Goal: Transaction & Acquisition: Purchase product/service

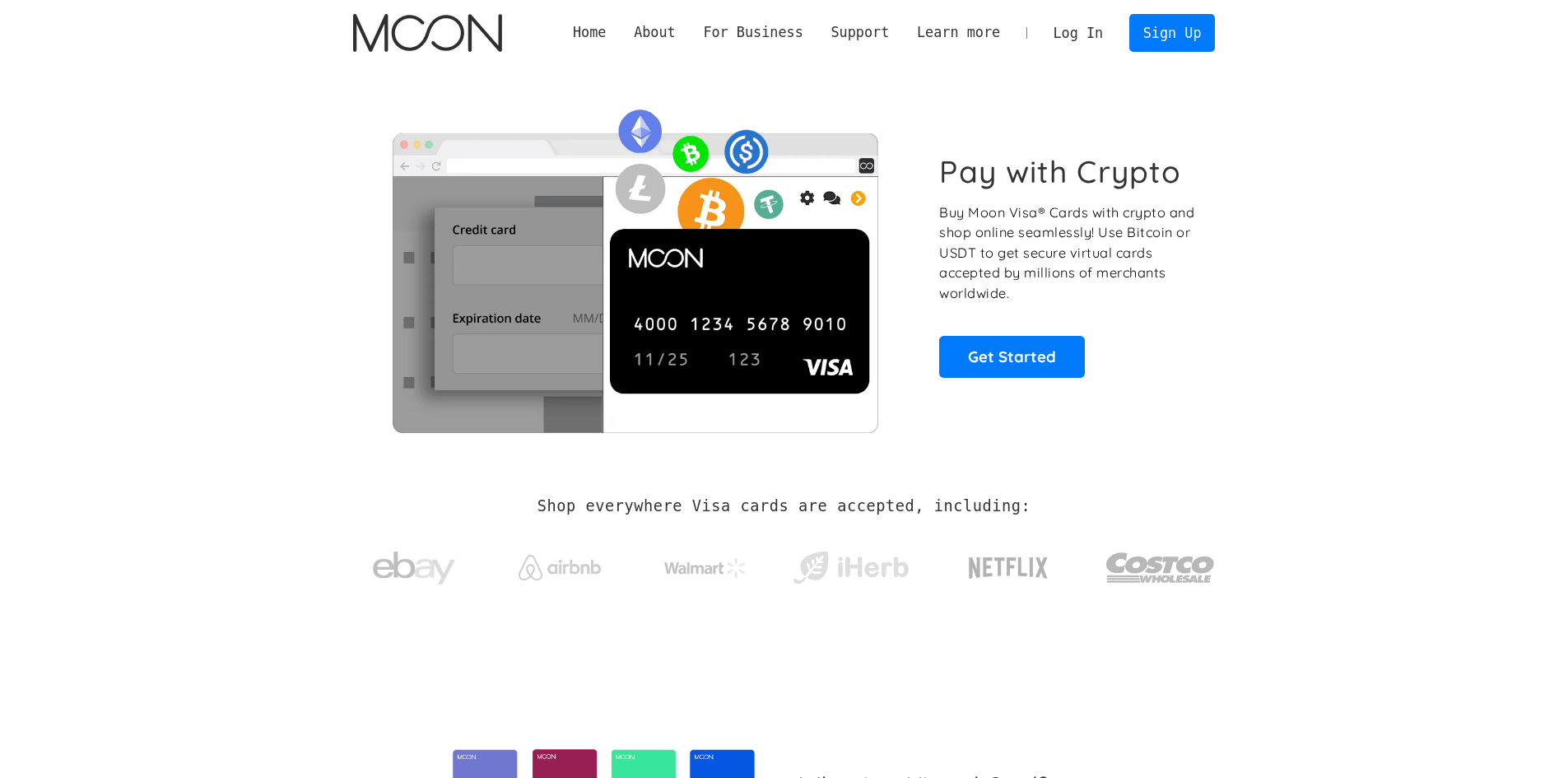
click at [1080, 33] on link "Log In" at bounding box center [1078, 33] width 77 height 36
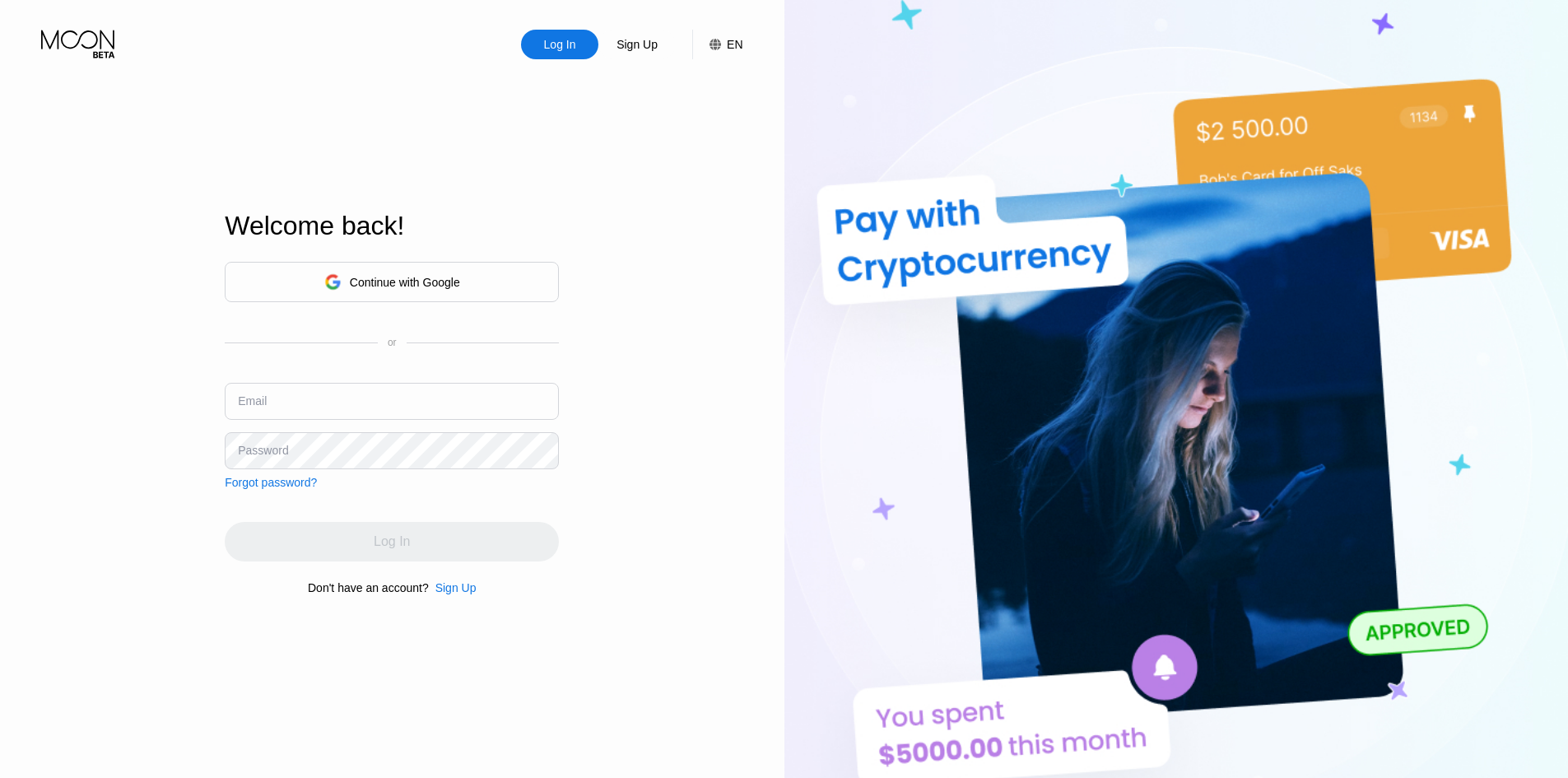
type input "[EMAIL_ADDRESS][DOMAIN_NAME]"
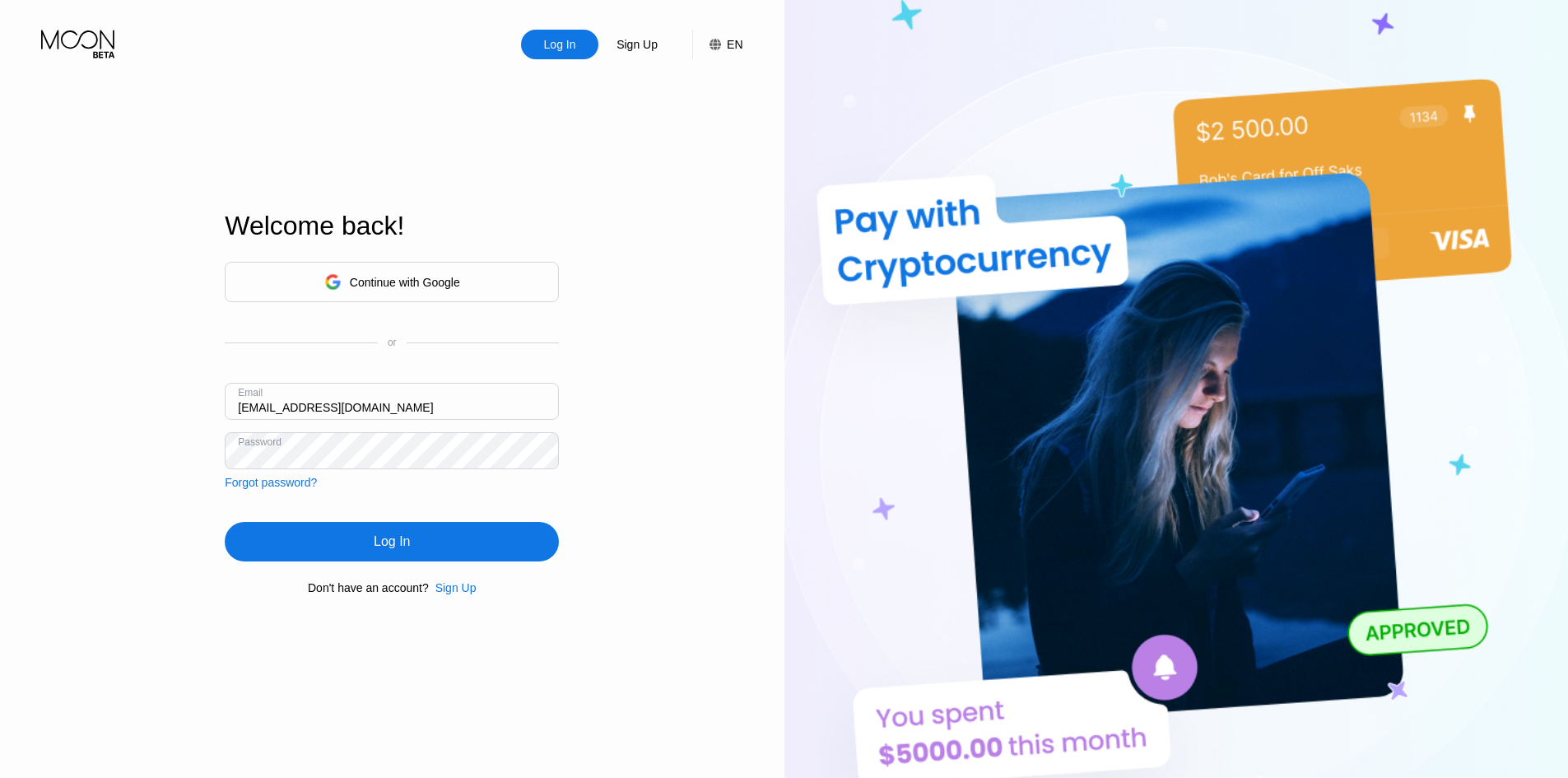
click at [380, 487] on div "Continue with Google or Email guiltyloverrr@gmail.com Password Forgot password?" at bounding box center [391, 376] width 334 height 227
click at [387, 532] on div "Log In" at bounding box center [391, 541] width 334 height 40
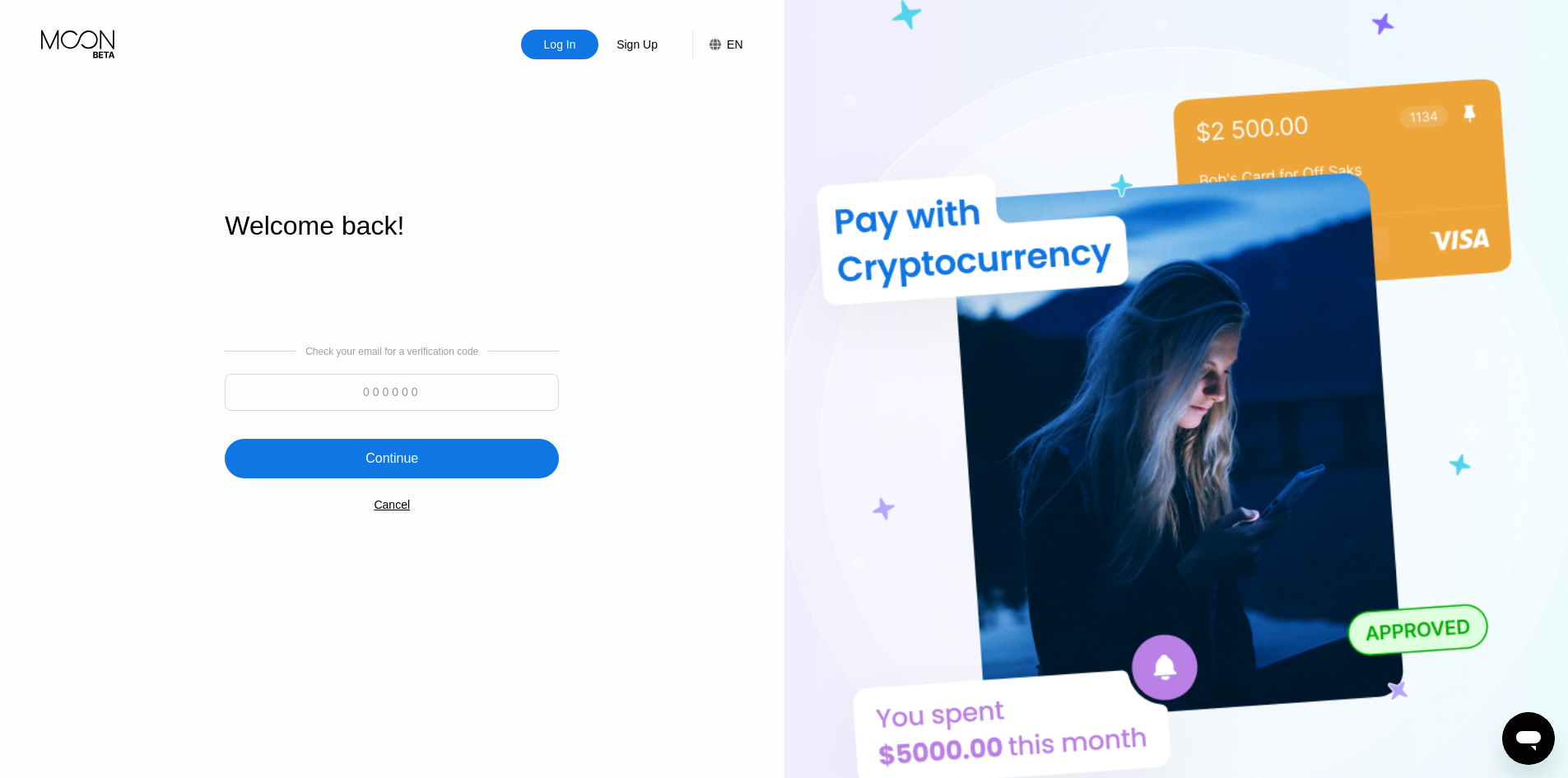
click at [455, 391] on input at bounding box center [391, 392] width 334 height 37
paste input "650835"
type input "650835"
click at [442, 488] on div "Check your email for a verification code 650835 Continue Cancel" at bounding box center [391, 428] width 334 height 334
click at [449, 468] on div "Continue" at bounding box center [391, 458] width 334 height 40
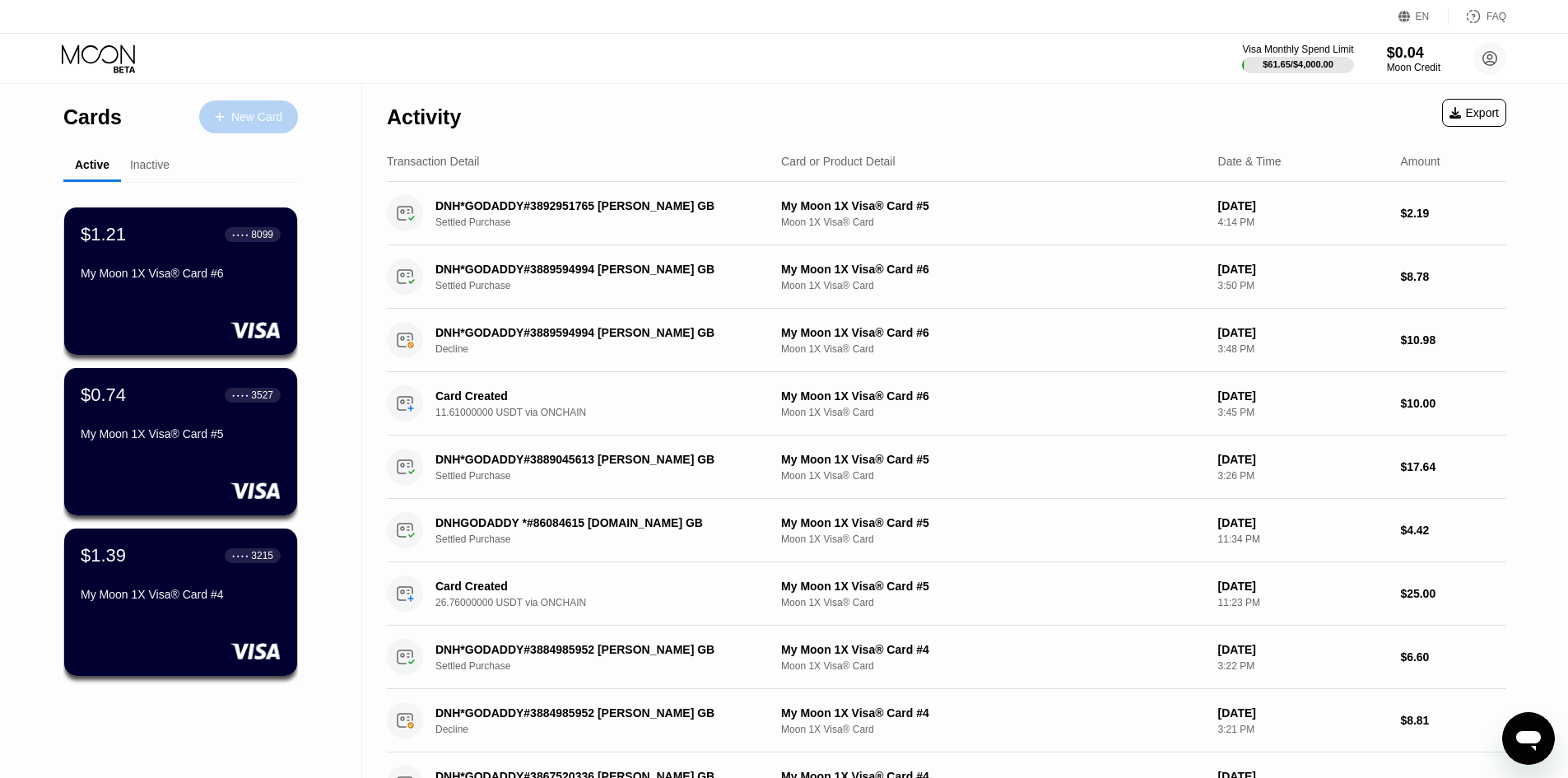
click at [237, 115] on div "New Card" at bounding box center [257, 117] width 51 height 14
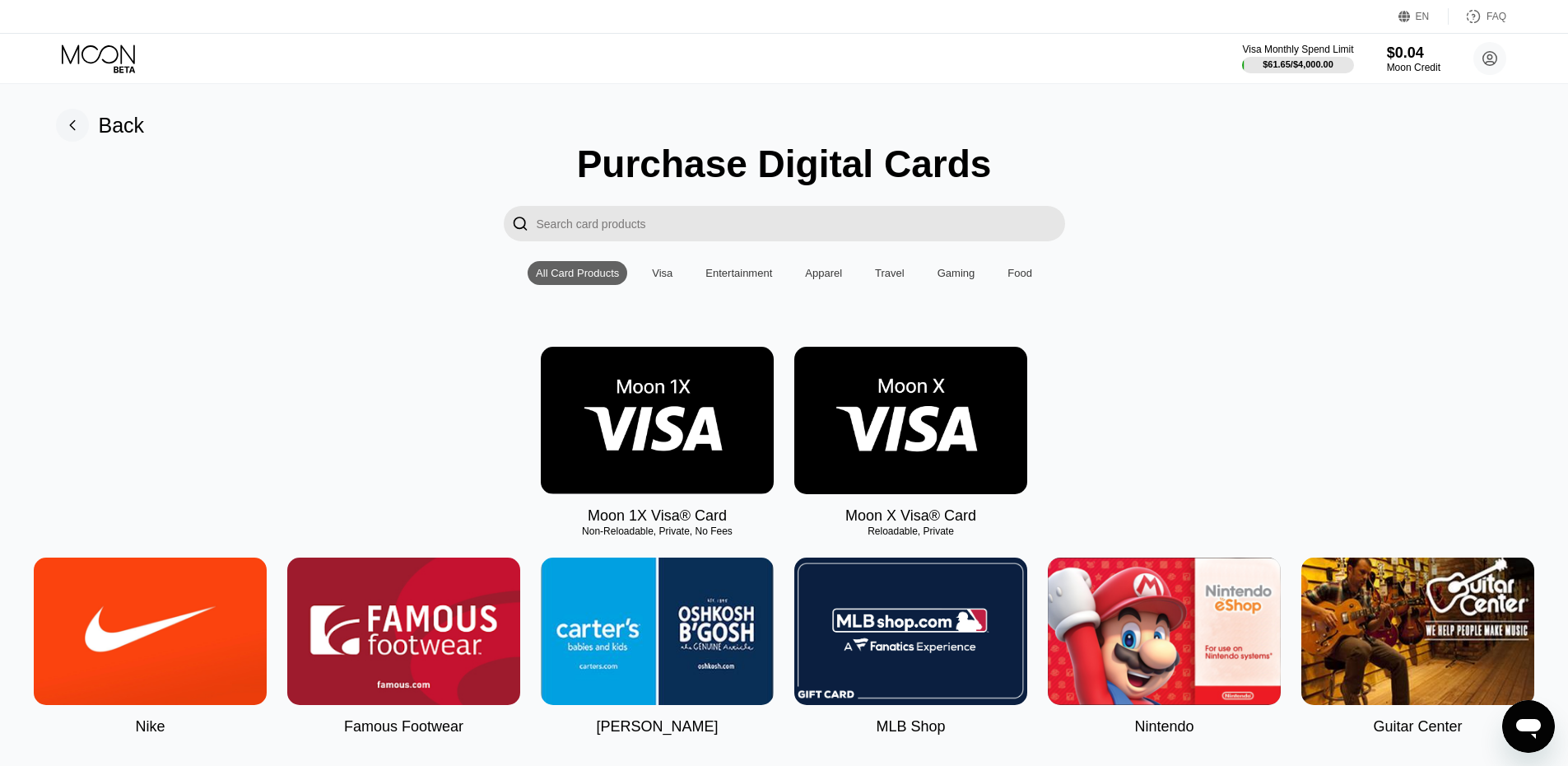
click at [672, 439] on img at bounding box center [657, 420] width 233 height 147
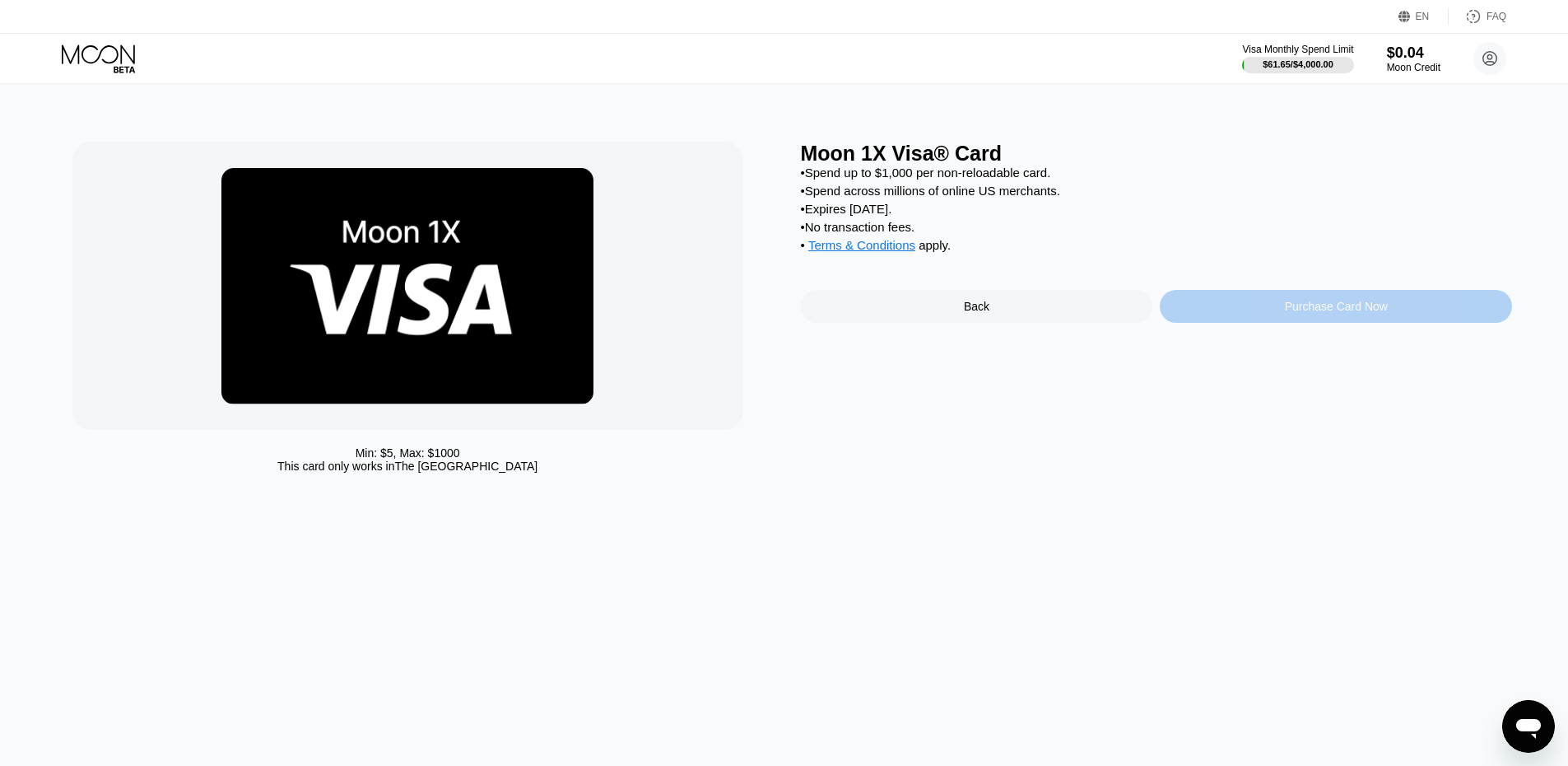
click at [1241, 322] on div "Purchase Card Now" at bounding box center [1336, 306] width 353 height 33
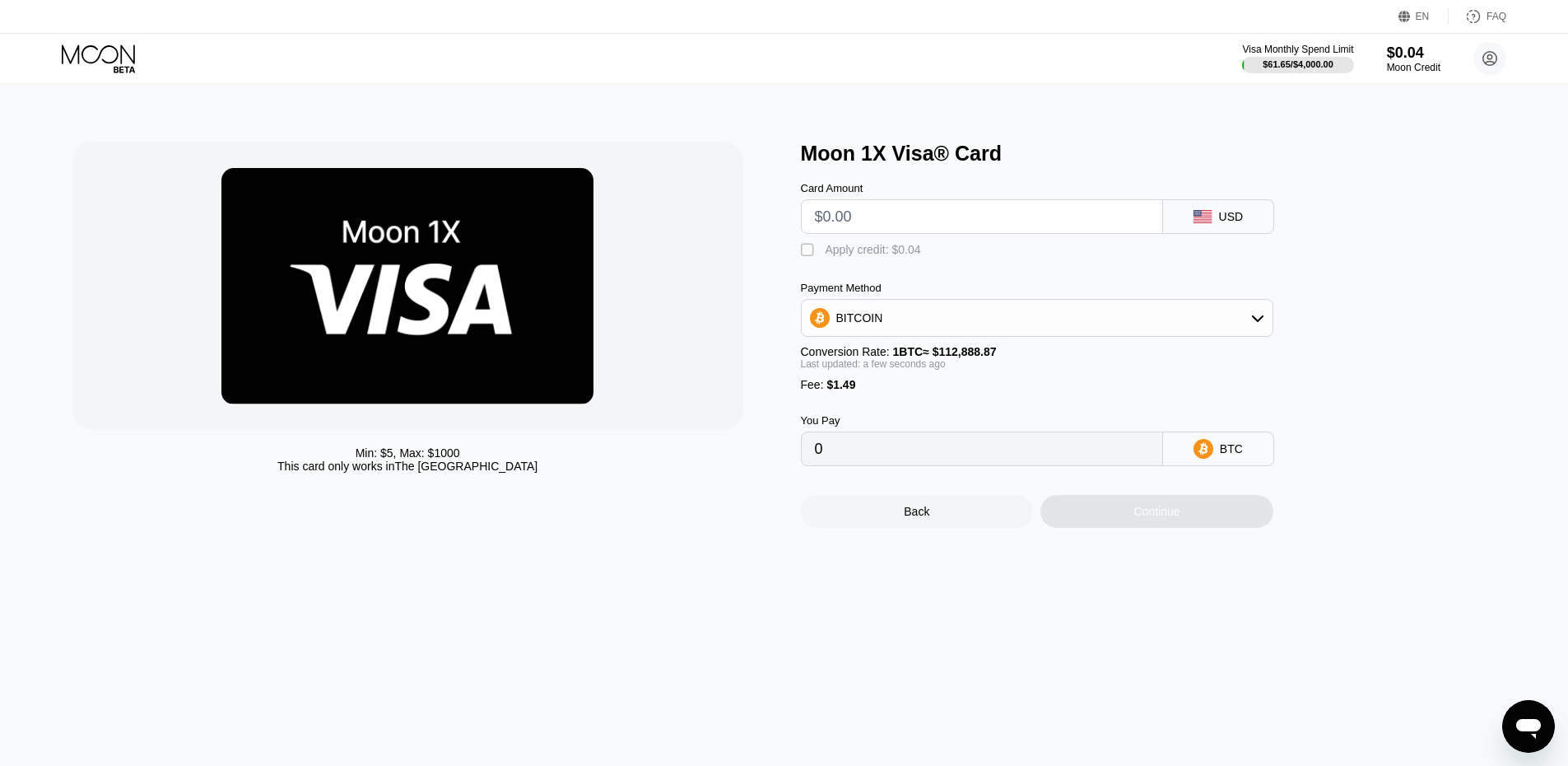
click at [915, 518] on div "Back" at bounding box center [917, 512] width 25 height 13
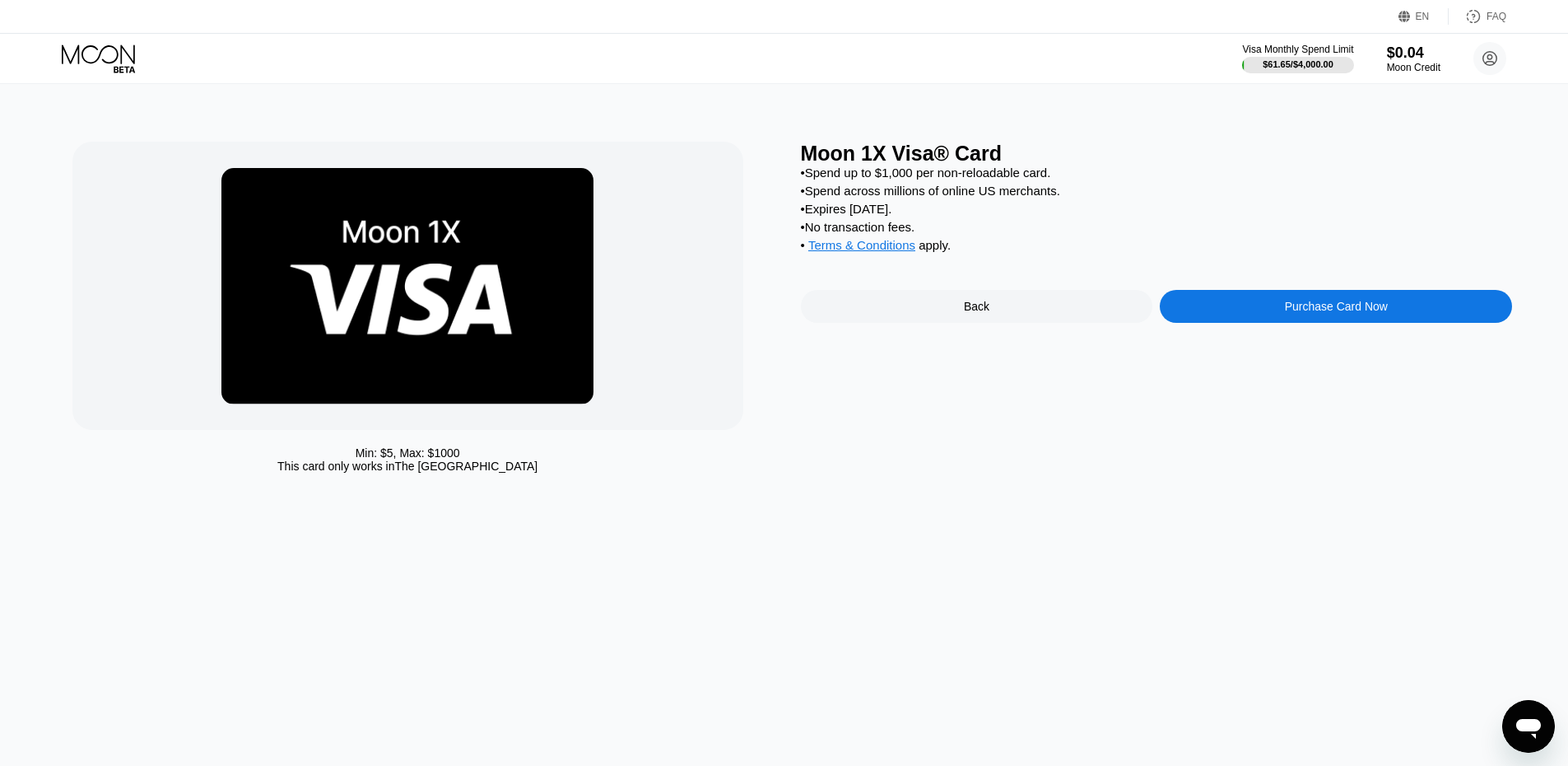
click at [970, 313] on div "Back" at bounding box center [976, 306] width 25 height 13
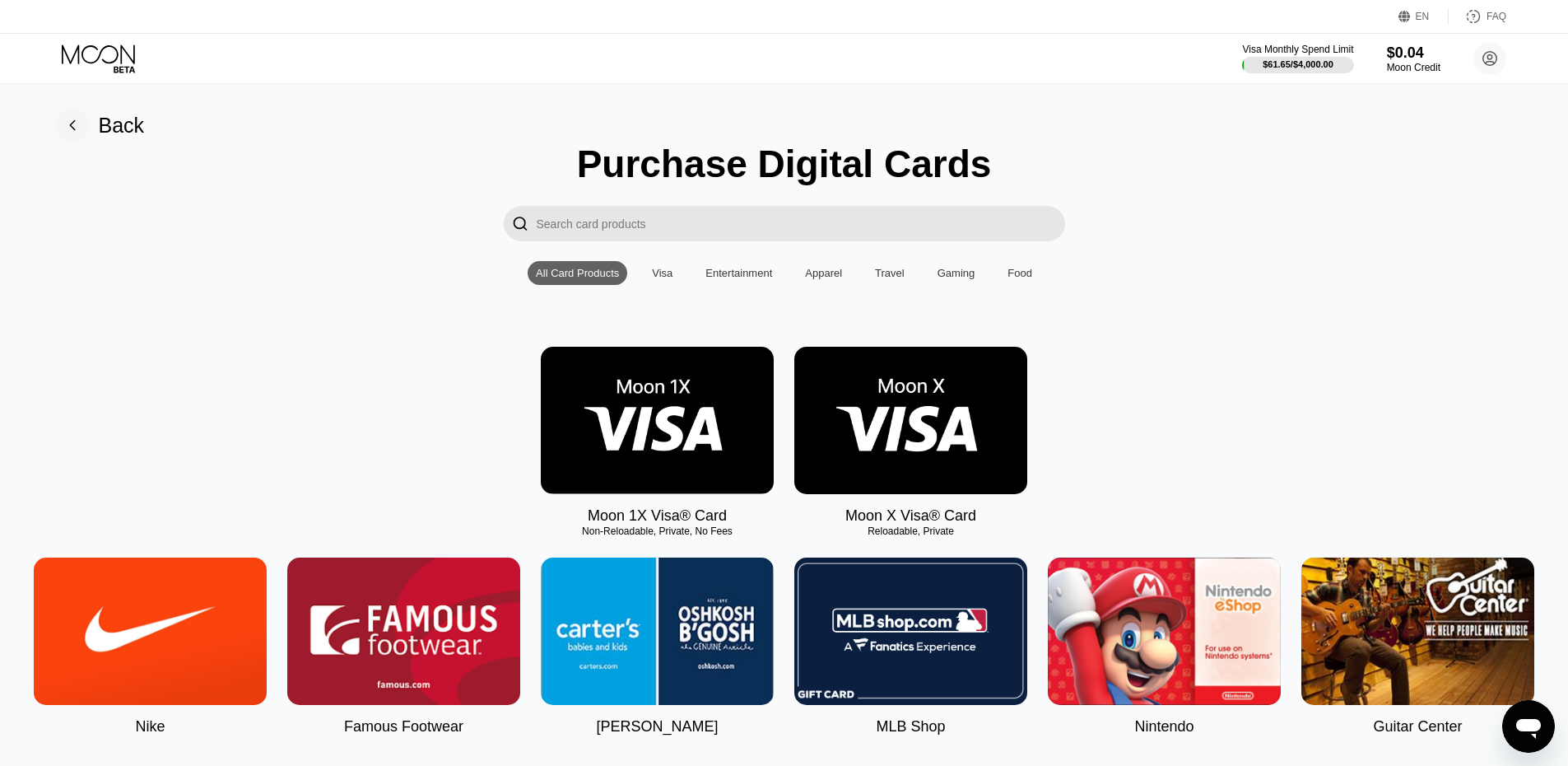
click at [129, 133] on div "Back" at bounding box center [121, 125] width 46 height 24
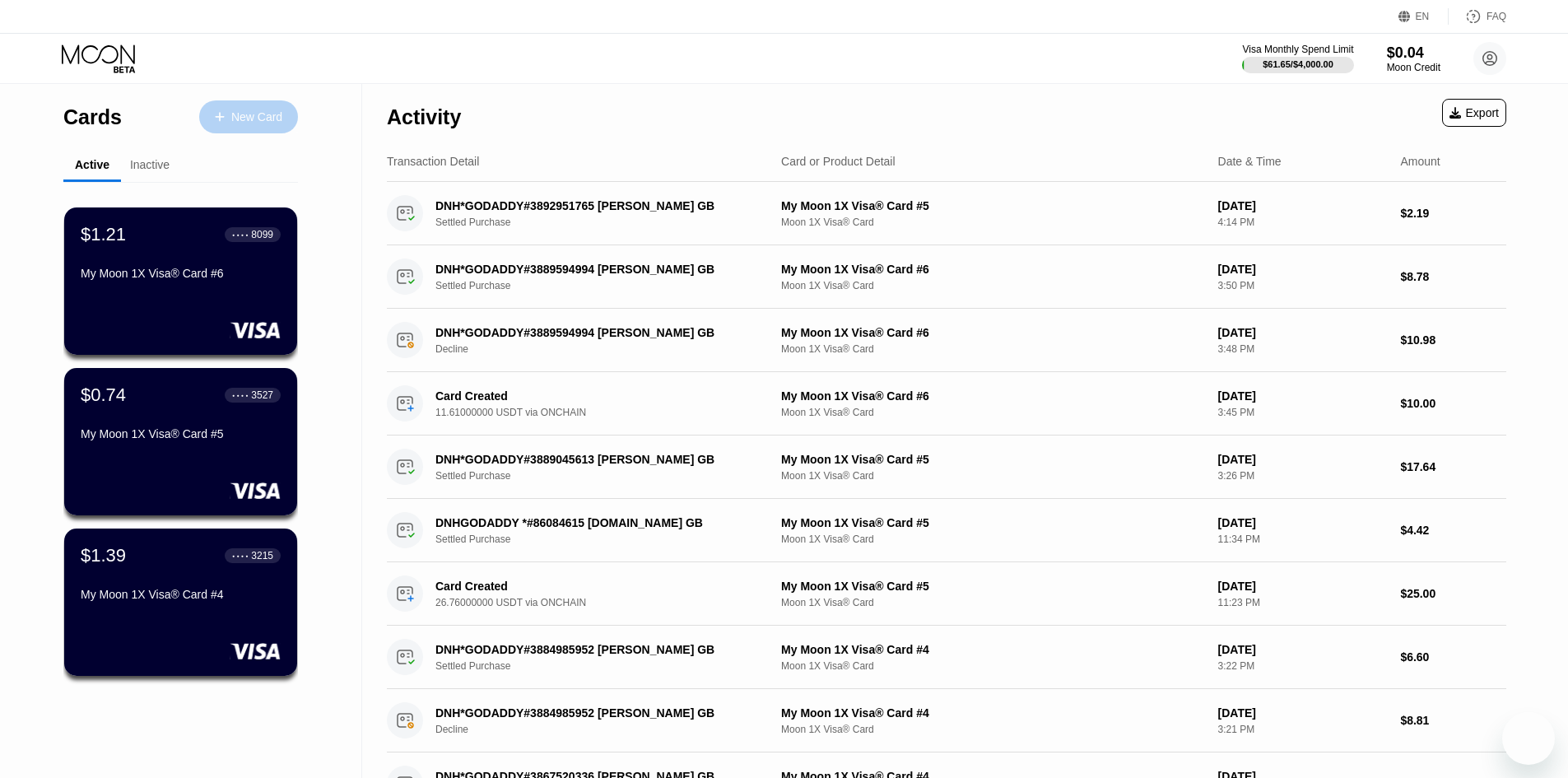
click at [252, 103] on div "New Card" at bounding box center [248, 116] width 98 height 33
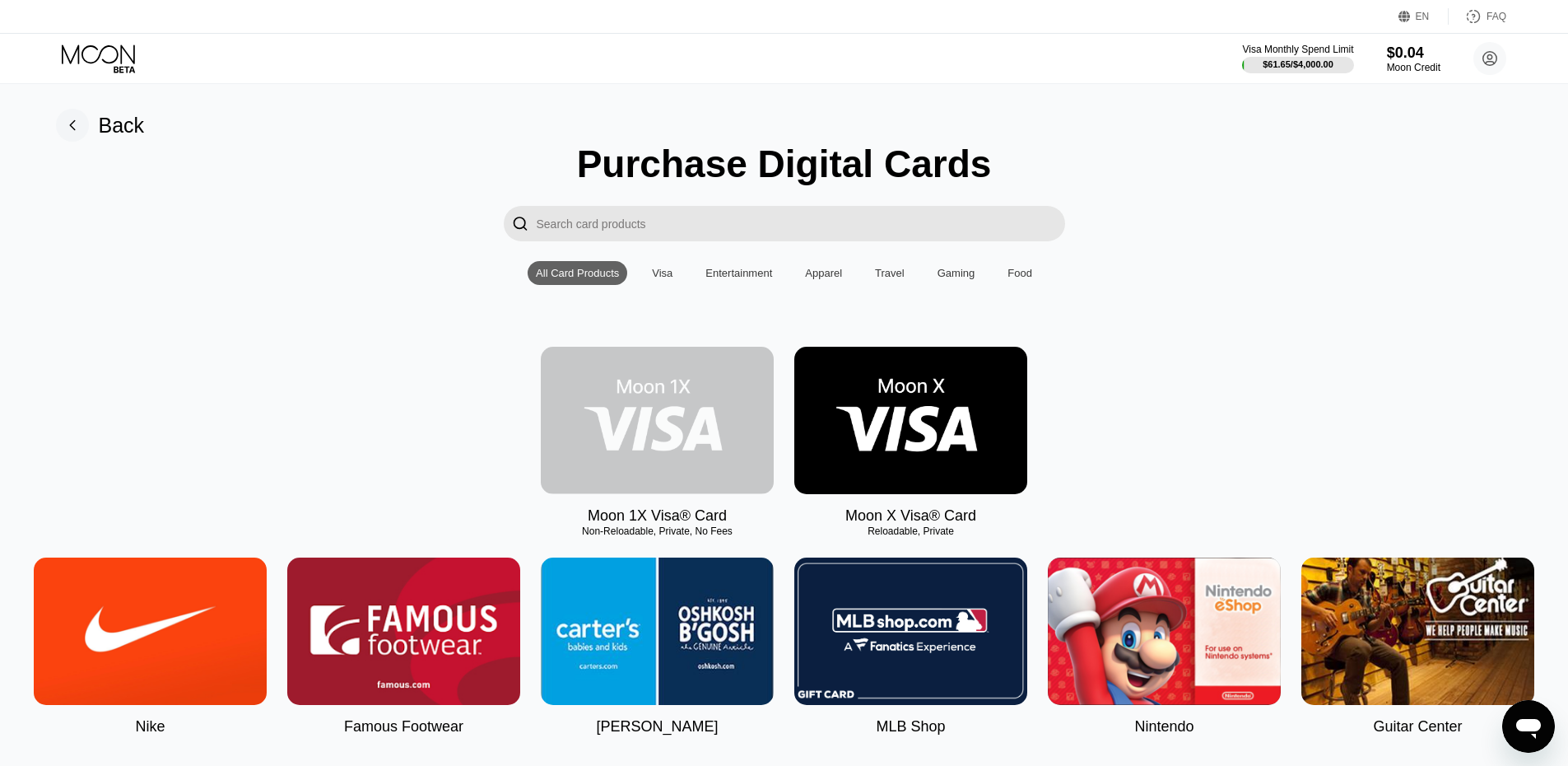
click at [655, 389] on img at bounding box center [657, 420] width 233 height 147
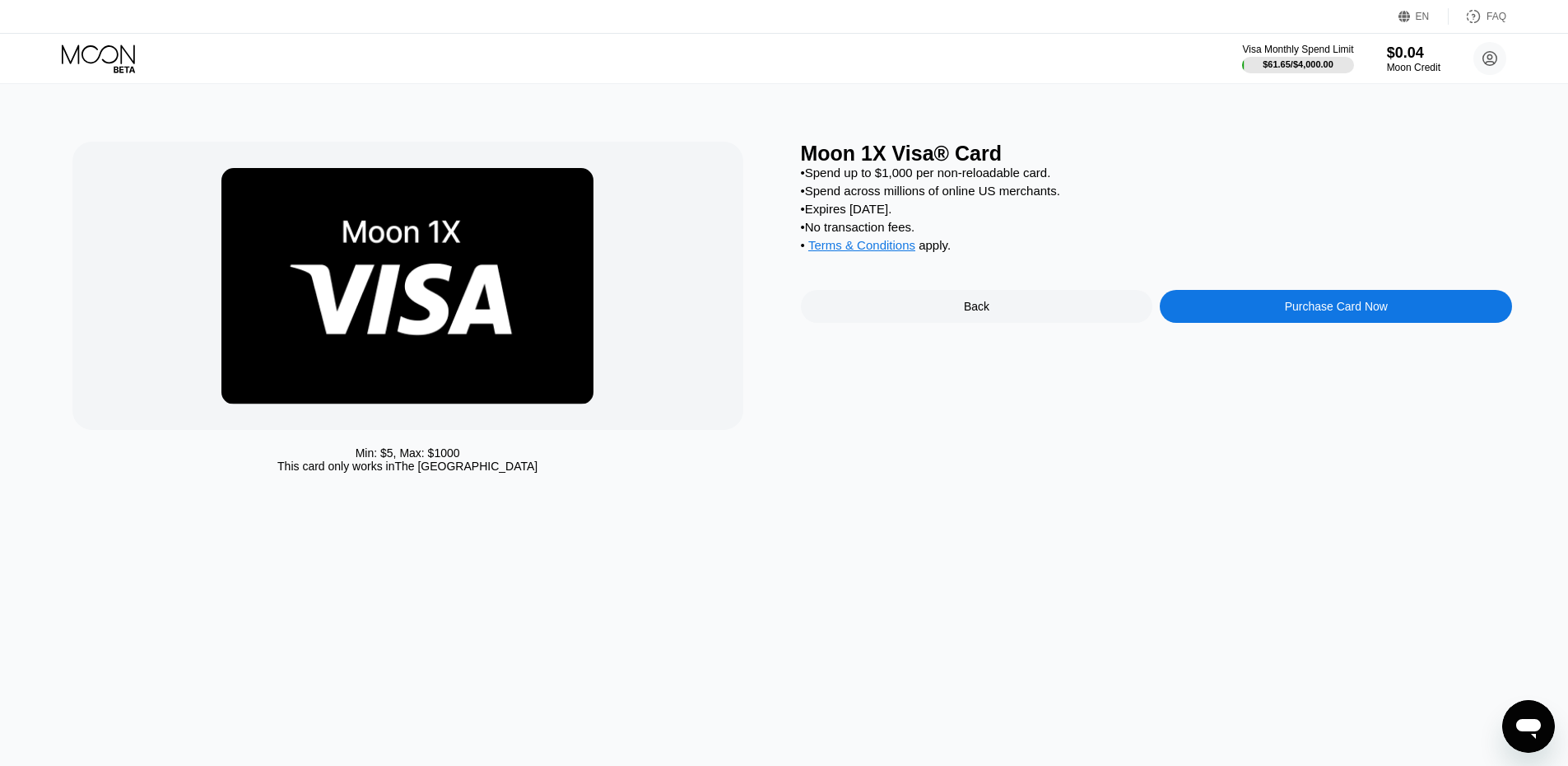
click at [1269, 322] on div "Purchase Card Now" at bounding box center [1336, 306] width 353 height 33
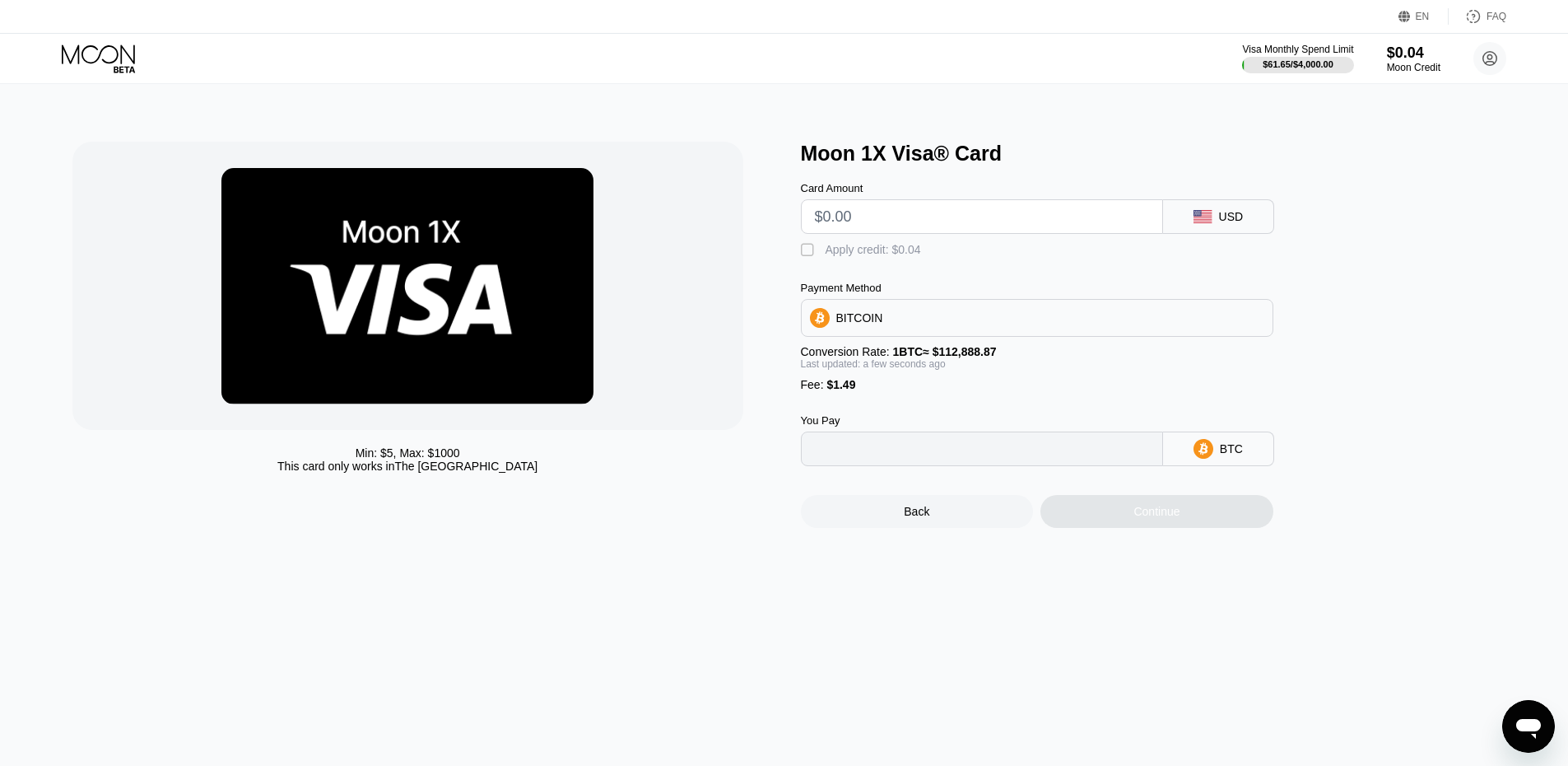
type input "0"
click at [882, 224] on input "text" at bounding box center [981, 216] width 334 height 33
type input "$20"
type input "0.00019037"
type input "$20"
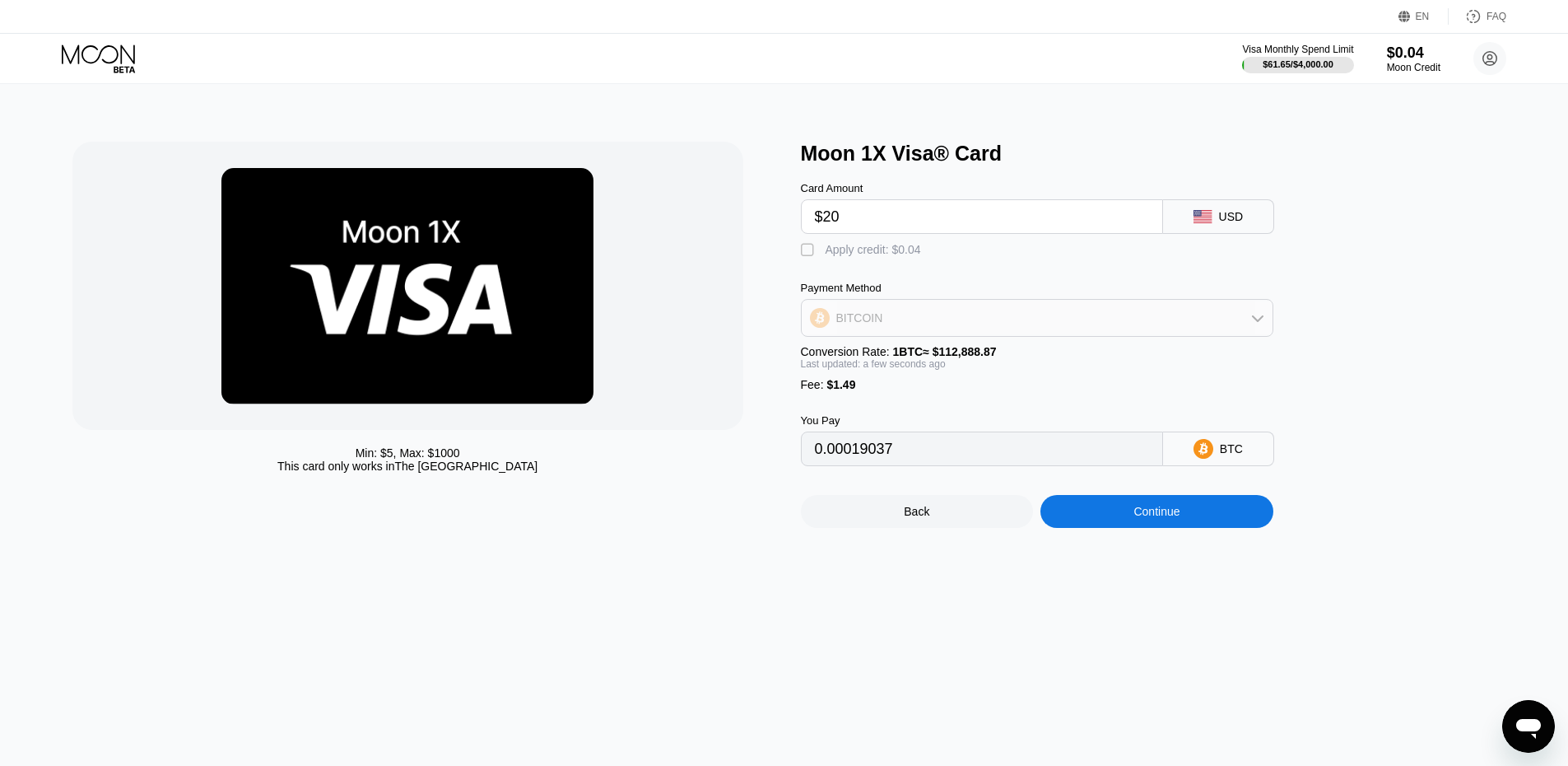
click at [912, 317] on div "BITCOIN" at bounding box center [1037, 317] width 470 height 33
click at [907, 405] on span "USDT on TRON" at bounding box center [882, 400] width 83 height 13
type input "21.71"
click at [1135, 518] on div "Continue" at bounding box center [1156, 512] width 46 height 13
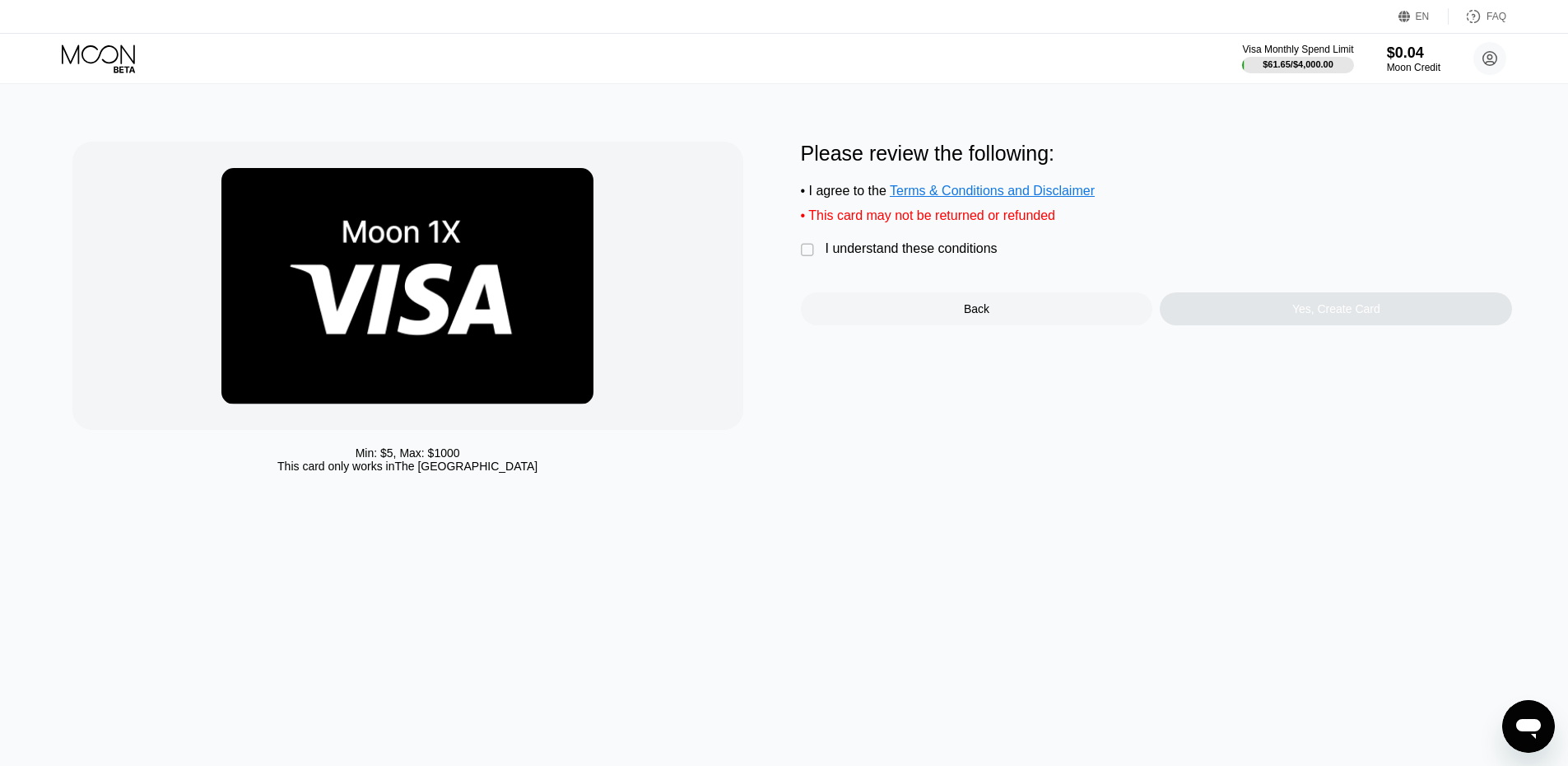
click at [880, 256] on div "I understand these conditions" at bounding box center [912, 249] width 172 height 15
click at [1283, 317] on div "Yes, Create Card" at bounding box center [1336, 308] width 353 height 33
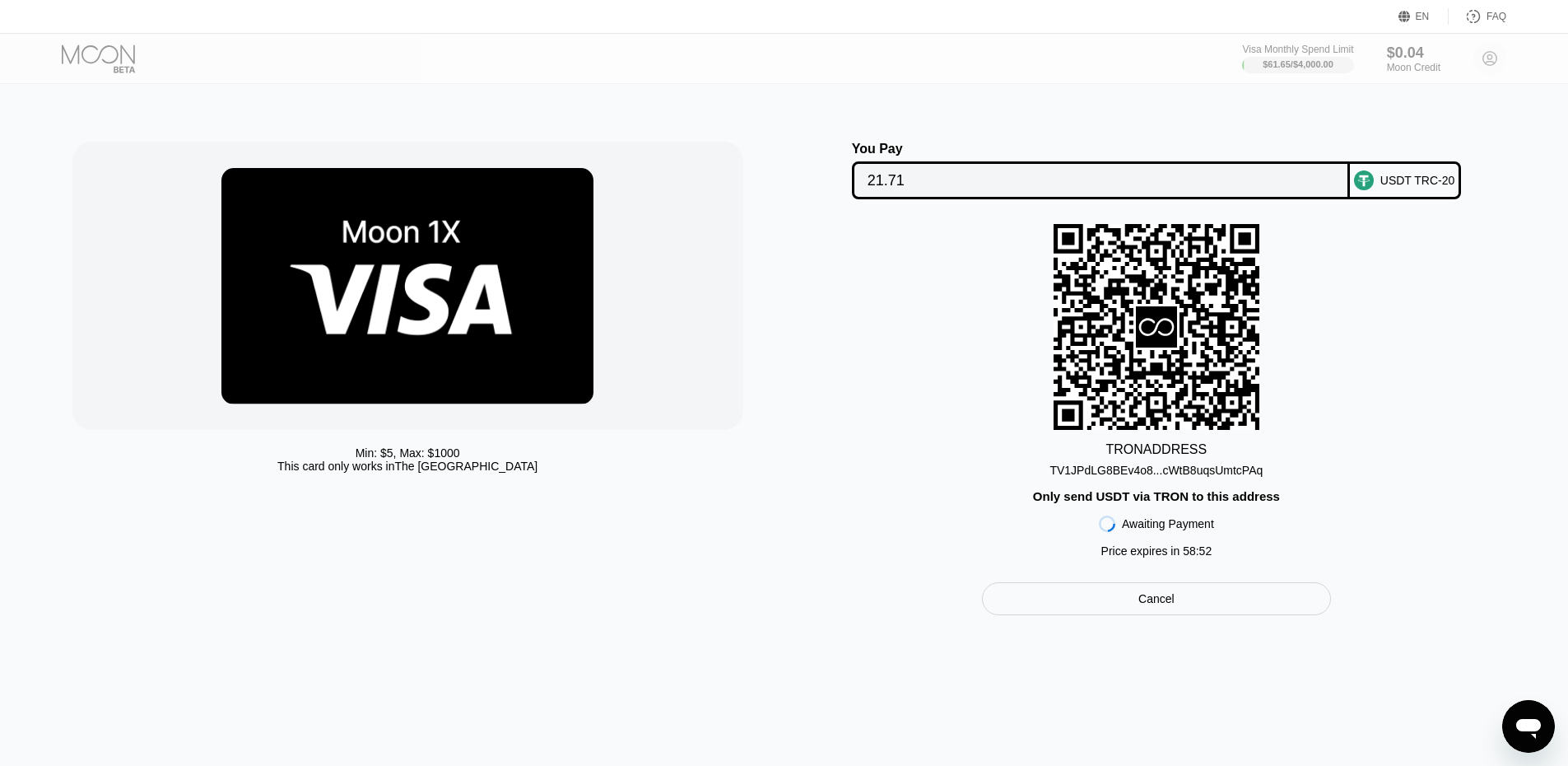
click at [1411, 17] on icon at bounding box center [1405, 17] width 13 height 13
click at [1396, 93] on img at bounding box center [1399, 93] width 17 height 17
click at [1395, 92] on img at bounding box center [1399, 93] width 17 height 17
click at [1017, 206] on div "You Pay 21.71 USDT TRC-20 TRON ADDRESS TV1JPdLG8BEv4o8...cWtB8uqsUmtcPAq Only s…" at bounding box center [1157, 378] width 712 height 473
click at [1472, 301] on div "TRON ADDRESS TV1JPdLG8BEv4o8...cWtB8uqsUmtcPAq Only send USDT via TRON to this …" at bounding box center [1157, 395] width 712 height 342
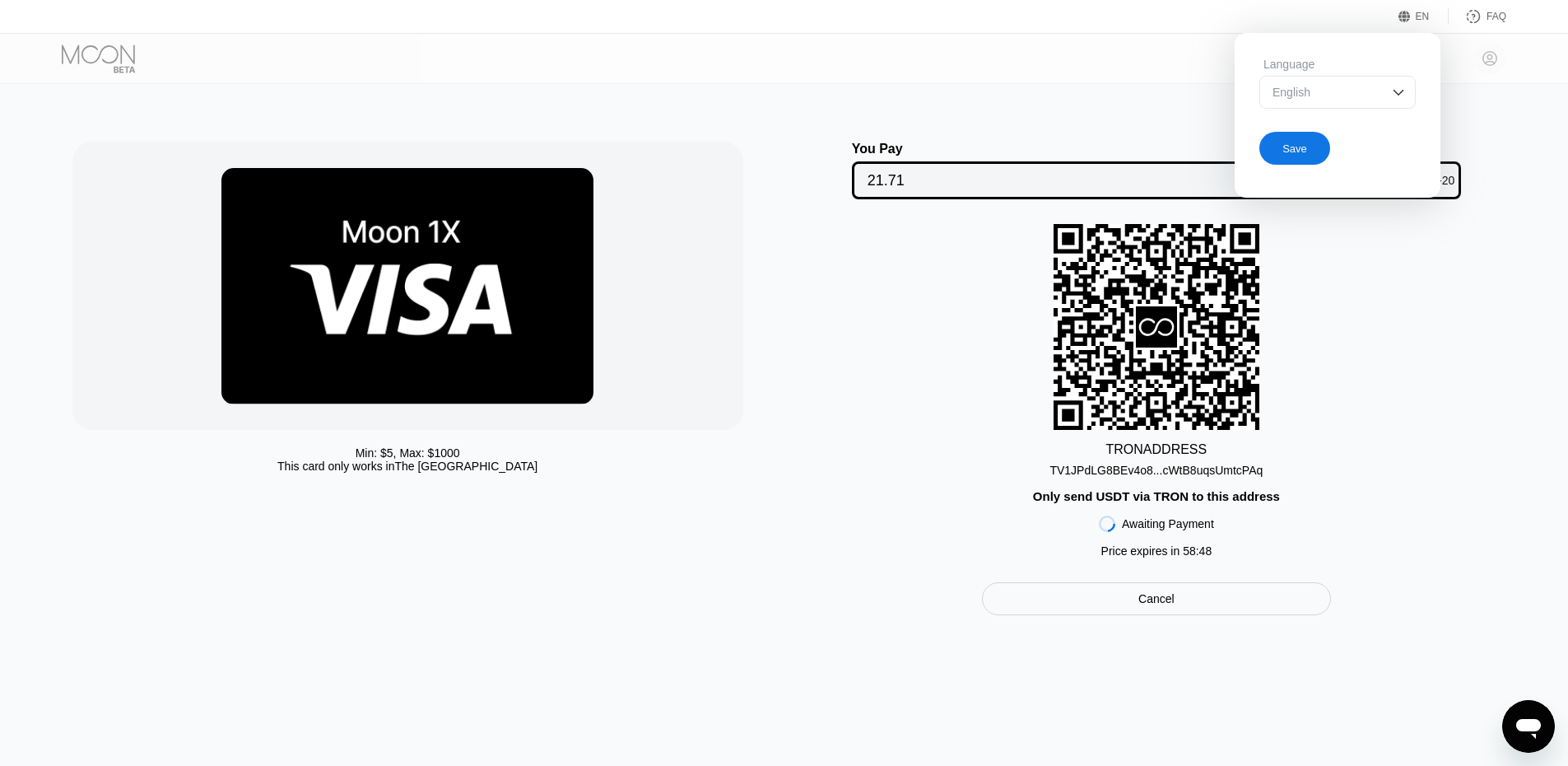
click at [1408, 12] on icon at bounding box center [1405, 17] width 13 height 13
click at [1147, 476] on div "TV1JPdLG8BEv4o8...cWtB8uqsUmtcPAq" at bounding box center [1156, 471] width 213 height 13
drag, startPoint x: 1112, startPoint y: 182, endPoint x: 981, endPoint y: 706, distance: 540.1
click at [1111, 181] on input "21.71" at bounding box center [1101, 180] width 467 height 33
click at [1188, 476] on div "TV1JPdLG8BEv4o8...cWtB8uqsUmtcPAq" at bounding box center [1156, 471] width 213 height 13
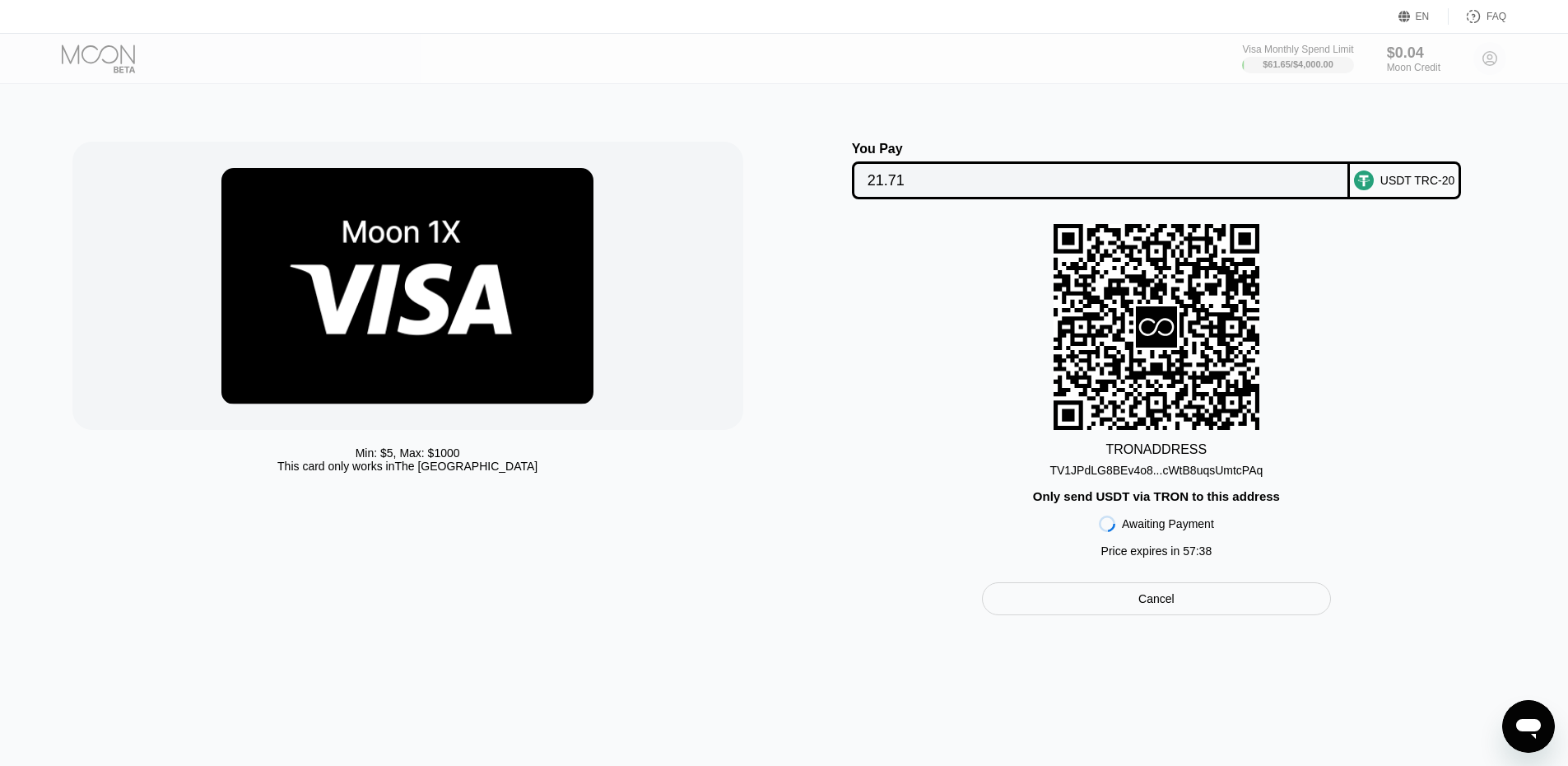
click at [882, 194] on input "21.71" at bounding box center [1101, 180] width 467 height 33
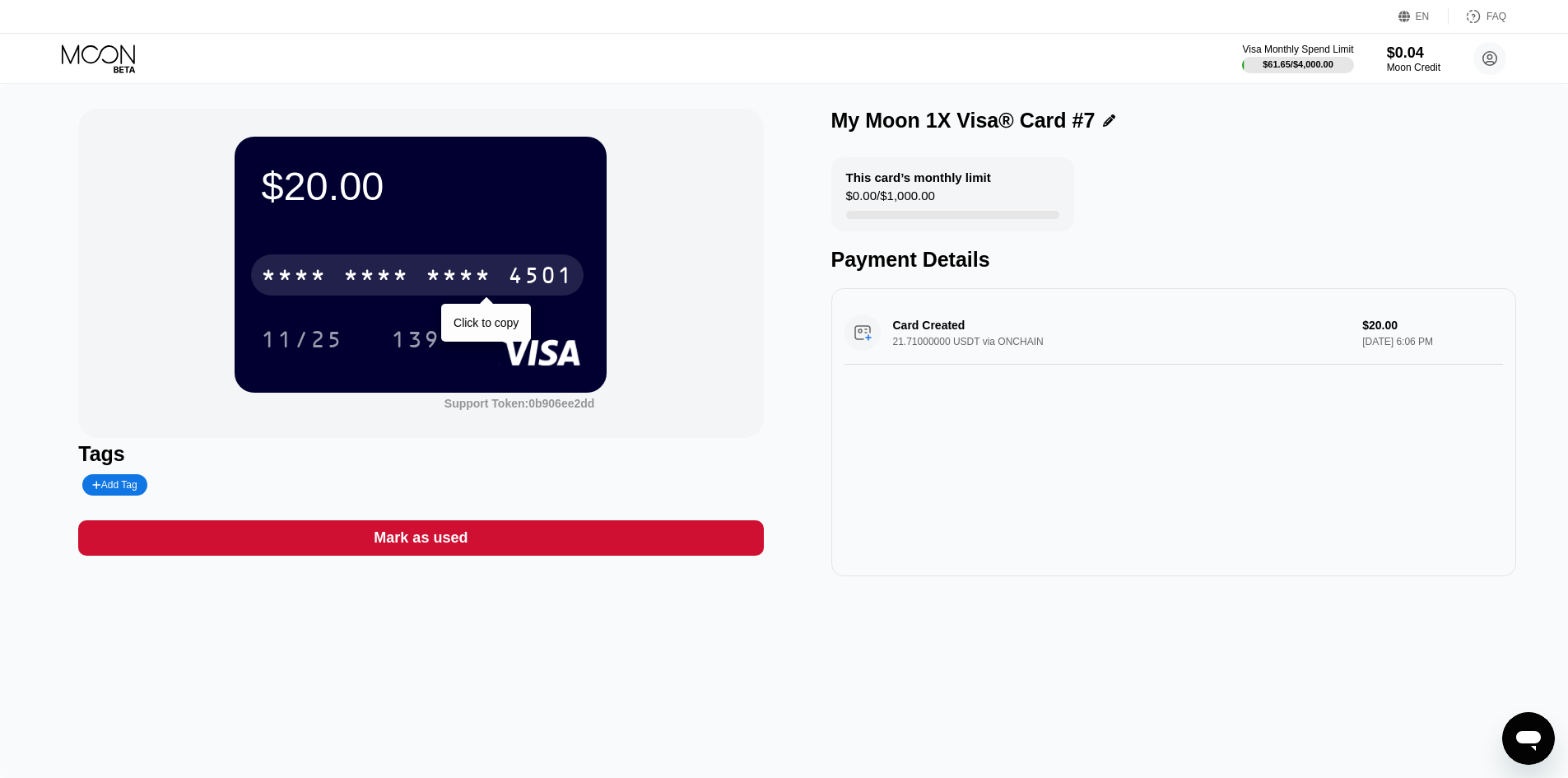
click at [344, 286] on div "* * * *" at bounding box center [376, 277] width 66 height 26
click at [286, 334] on div "11/25" at bounding box center [302, 341] width 82 height 26
